Goal: Information Seeking & Learning: Find specific fact

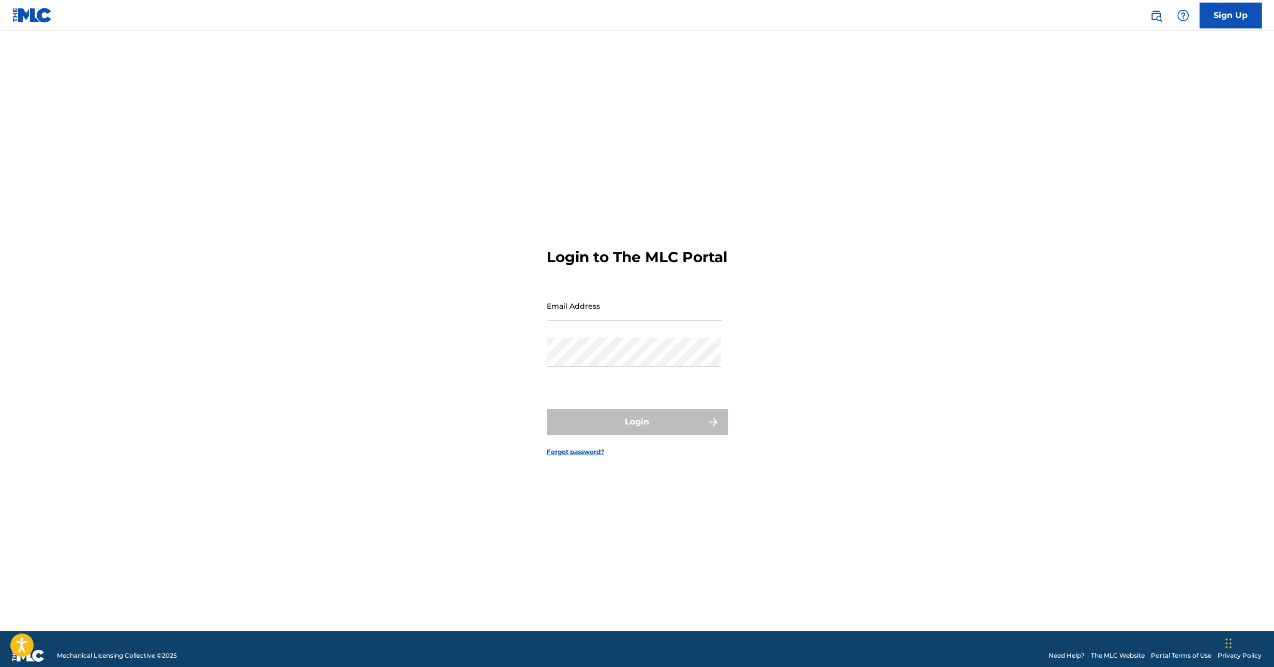
click at [611, 311] on input "Email Address" at bounding box center [634, 305] width 175 height 29
type input "tenroxrightsmanagement@gmail.com"
click at [630, 430] on button "Login" at bounding box center [637, 422] width 181 height 26
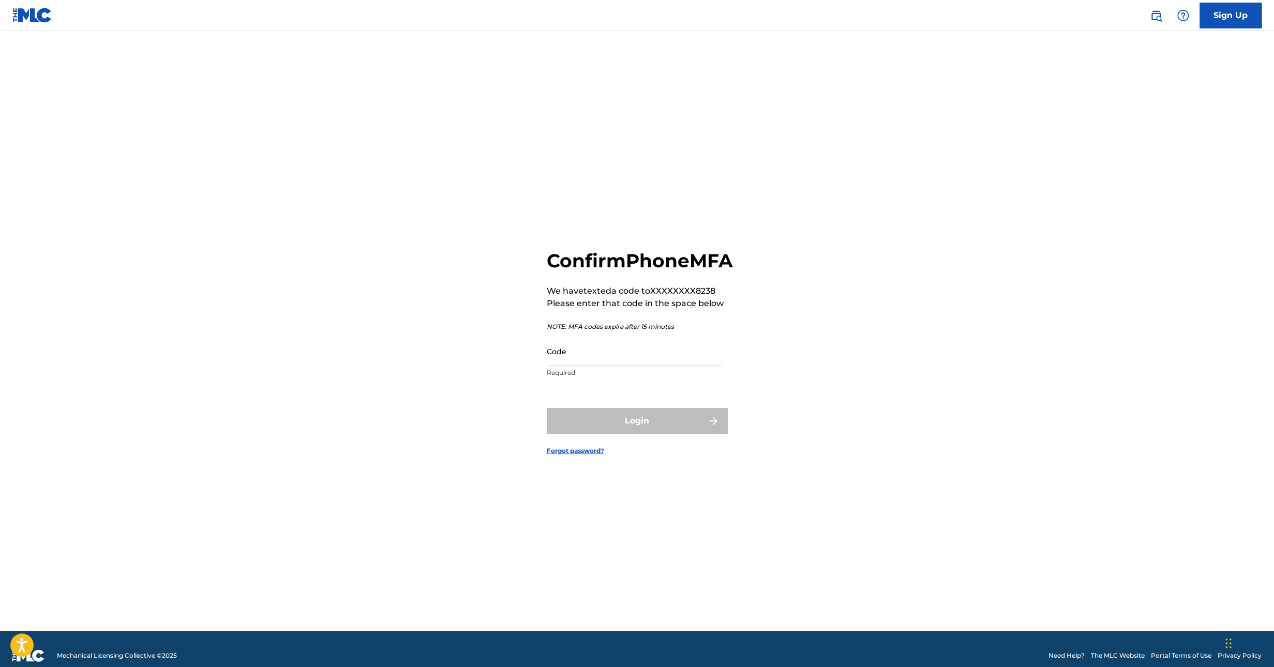
click at [598, 378] on div "Code Required" at bounding box center [634, 360] width 175 height 47
click at [603, 366] on input "Code" at bounding box center [634, 351] width 175 height 29
click at [594, 366] on input "Code" at bounding box center [634, 351] width 175 height 29
type input "677289"
click at [625, 430] on button "Login" at bounding box center [637, 421] width 181 height 26
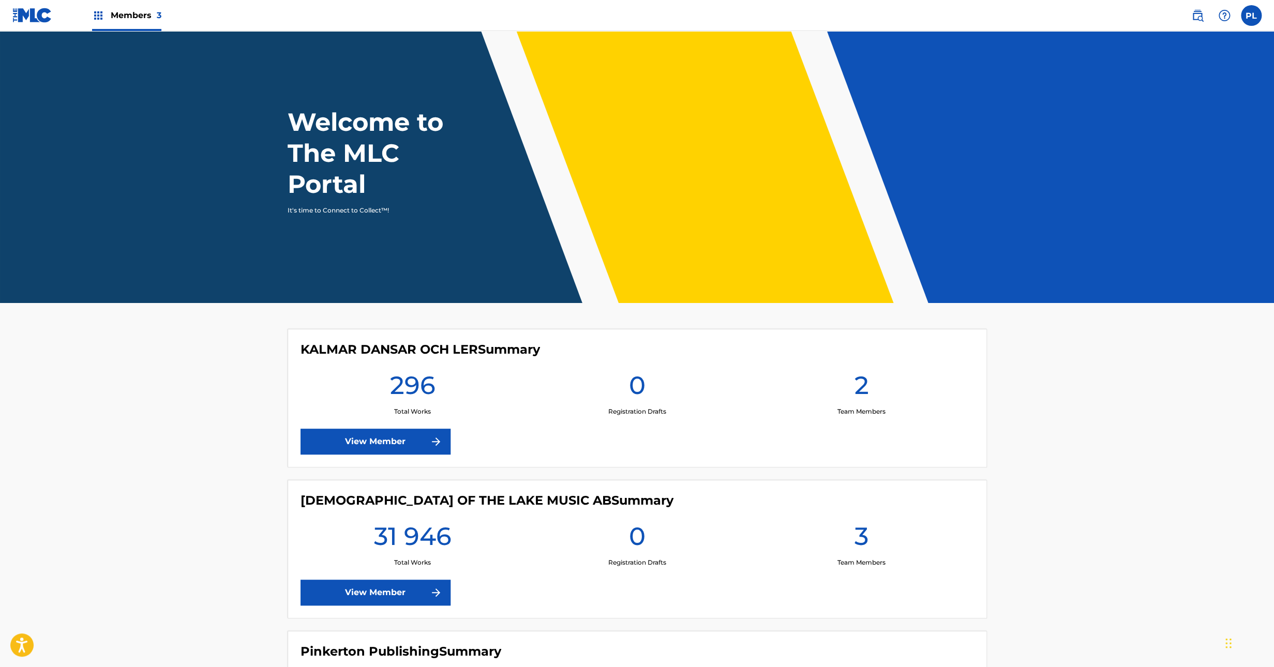
scroll to position [164, 0]
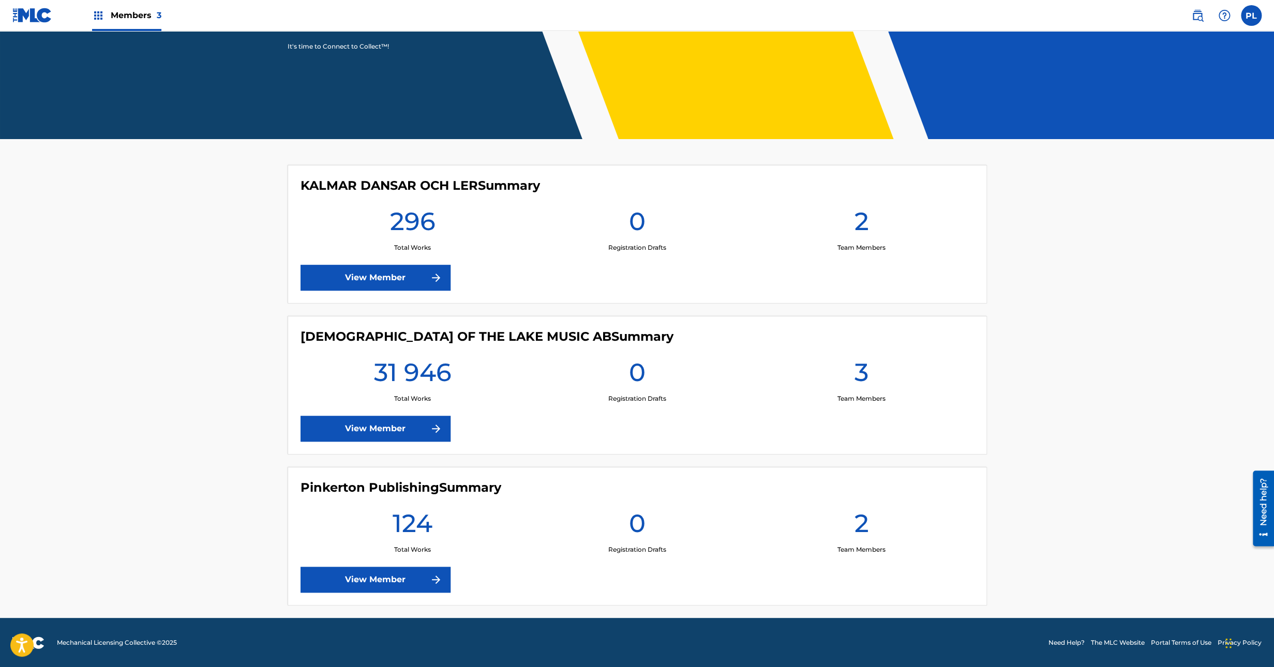
click at [369, 282] on link "View Member" at bounding box center [376, 278] width 150 height 26
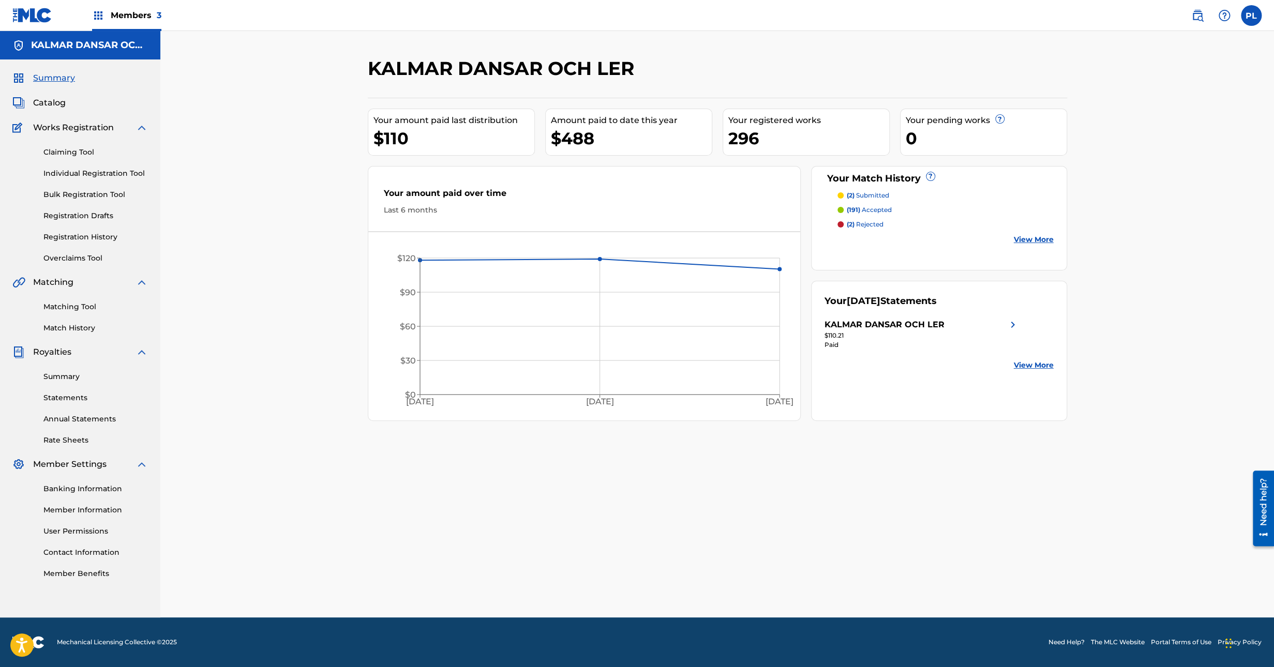
click at [354, 87] on div "KALMAR DANSAR OCH LER Your amount paid last distribution $110 Amount paid to da…" at bounding box center [717, 324] width 1114 height 587
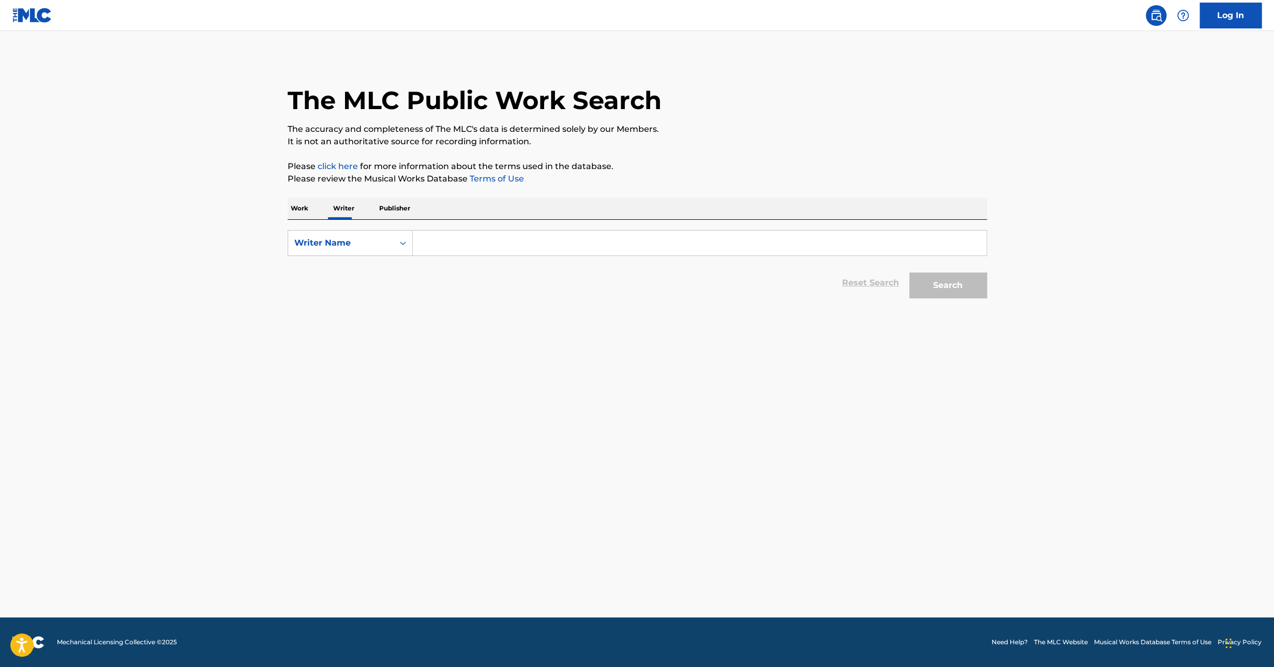
click at [295, 206] on p "Work" at bounding box center [300, 209] width 24 height 22
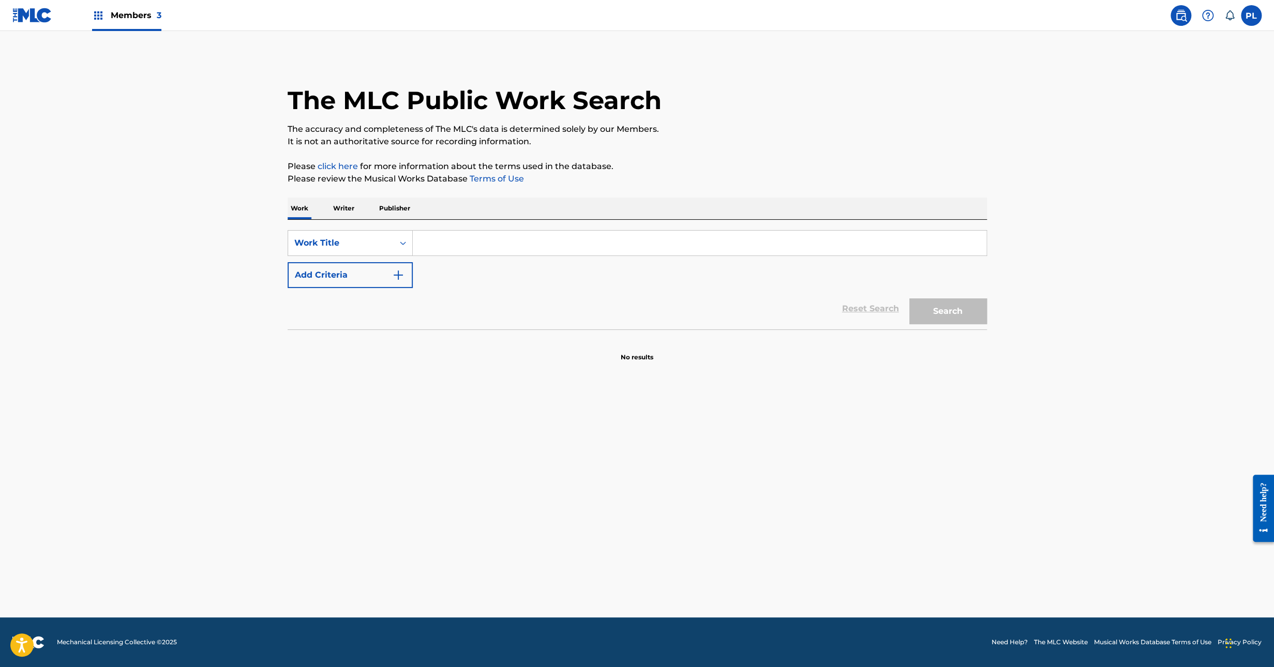
click at [534, 250] on input "Search Form" at bounding box center [700, 243] width 574 height 25
paste input "HAPPY BIRTHDAY TO YOU - CLASSICAL VIOLIN"
type input "HAPPY BIRTHDAY TO YOU - CLASSICAL VIOLIN"
click at [909, 298] on button "Search" at bounding box center [948, 311] width 78 height 26
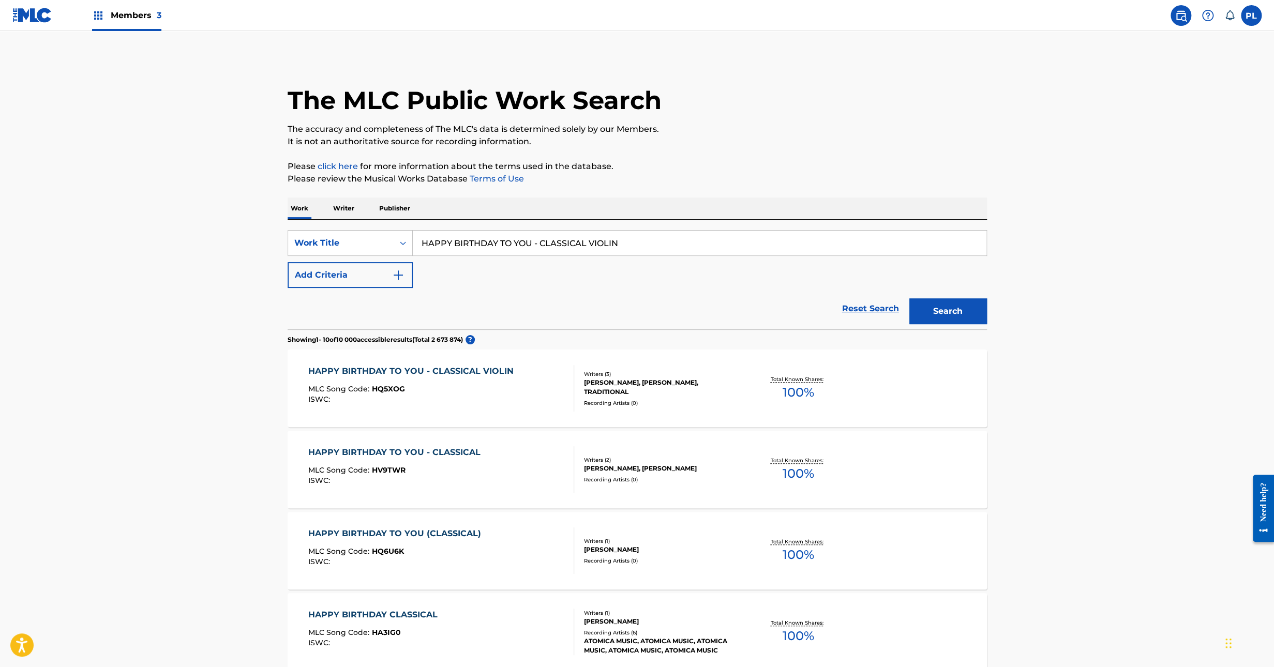
click at [611, 399] on div "Recording Artists ( 0 )" at bounding box center [662, 403] width 156 height 8
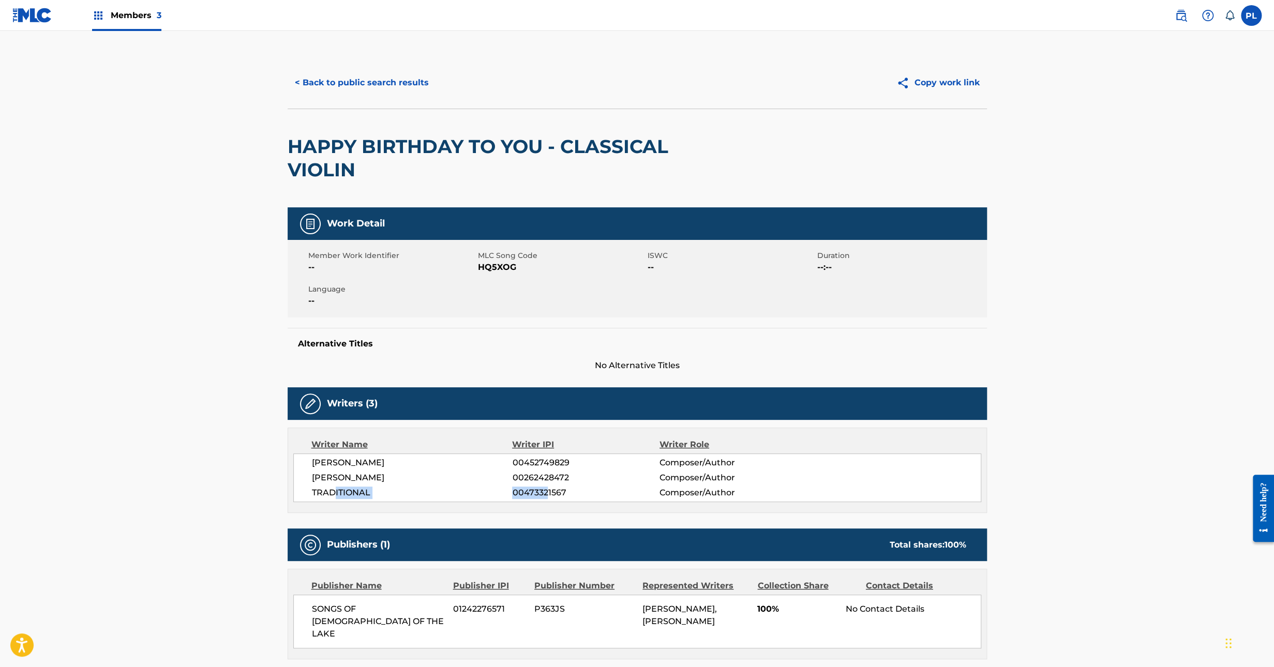
drag, startPoint x: 336, startPoint y: 496, endPoint x: 546, endPoint y: 494, distance: 210.0
click at [546, 494] on div "TRADITIONAL 00473321567 Composer/Author" at bounding box center [646, 493] width 669 height 12
click at [546, 494] on span "00473321567" at bounding box center [585, 493] width 147 height 12
click at [364, 84] on button "< Back to public search results" at bounding box center [362, 83] width 148 height 26
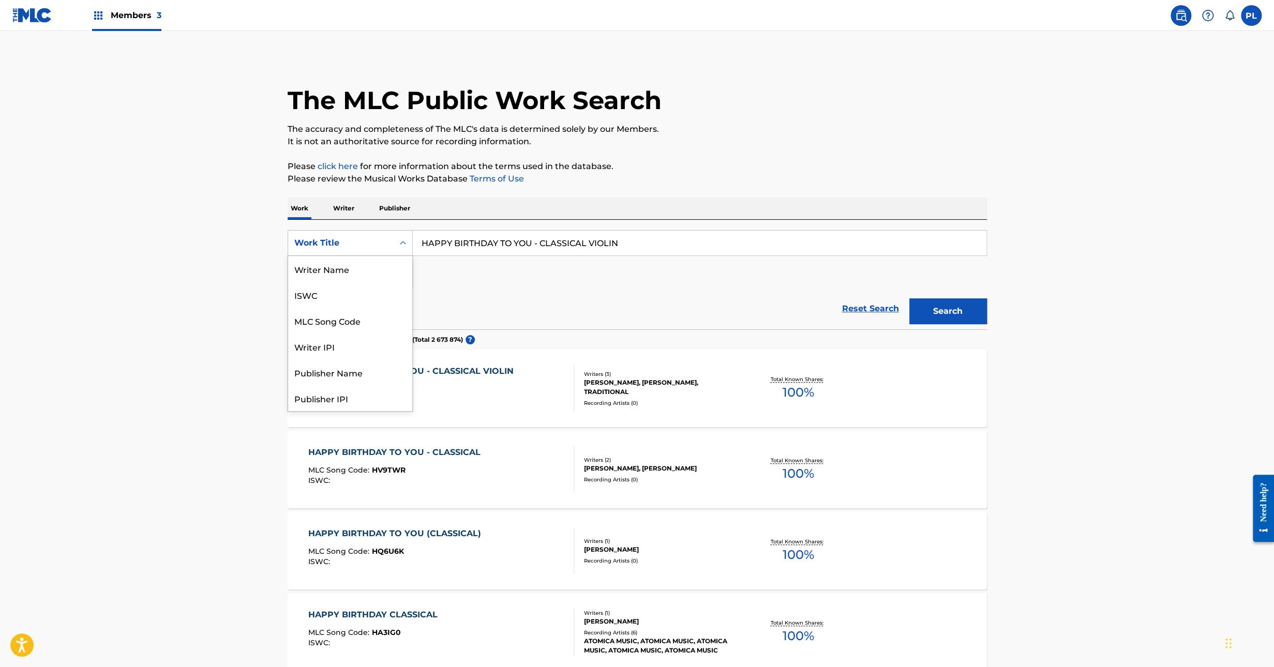
scroll to position [52, 0]
click at [682, 193] on div "The MLC Public Work Search The accuracy and completeness of The MLC's data is d…" at bounding box center [637, 634] width 724 height 1154
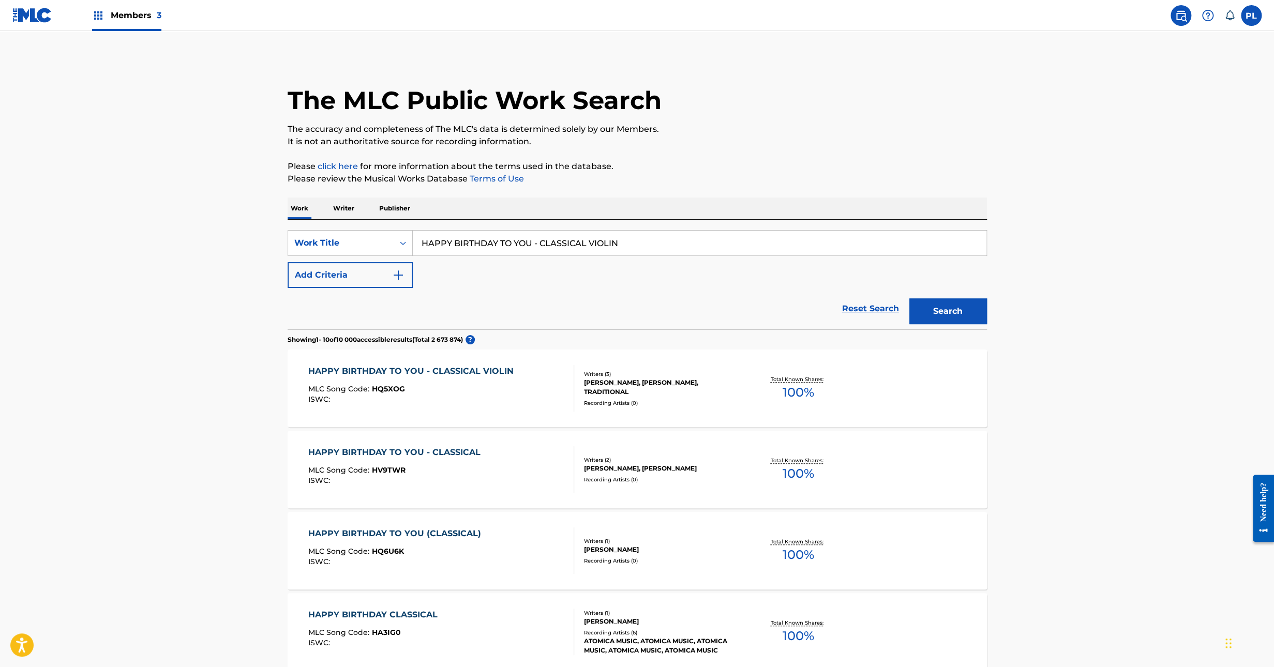
drag, startPoint x: 708, startPoint y: 186, endPoint x: 642, endPoint y: 197, distance: 66.2
click at [642, 197] on div "The MLC Public Work Search The accuracy and completeness of The MLC's data is d…" at bounding box center [637, 634] width 724 height 1154
click at [742, 115] on div "The MLC Public Work Search" at bounding box center [637, 95] width 699 height 76
